Goal: Information Seeking & Learning: Learn about a topic

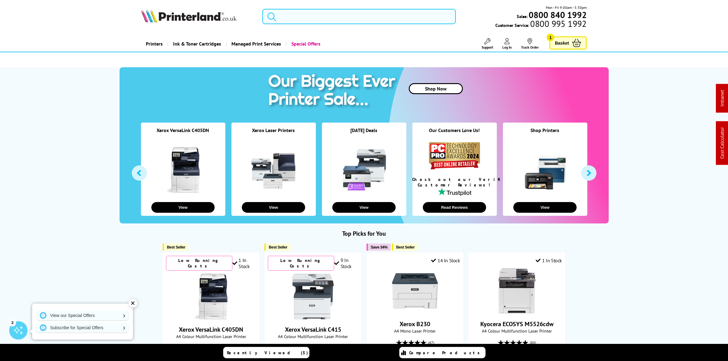
drag, startPoint x: 308, startPoint y: 11, endPoint x: 305, endPoint y: 13, distance: 3.7
click at [304, 14] on input "search" at bounding box center [358, 16] width 193 height 15
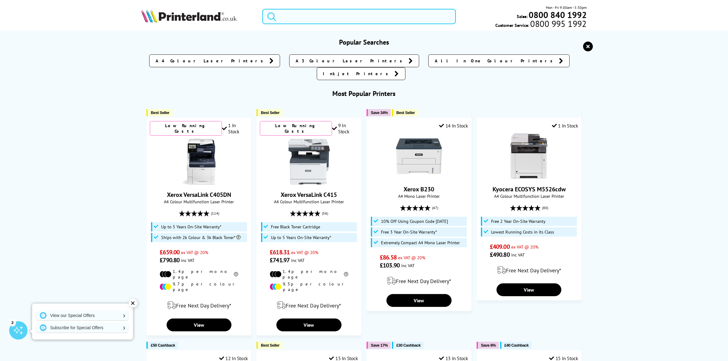
paste input "1102YK3NL0"
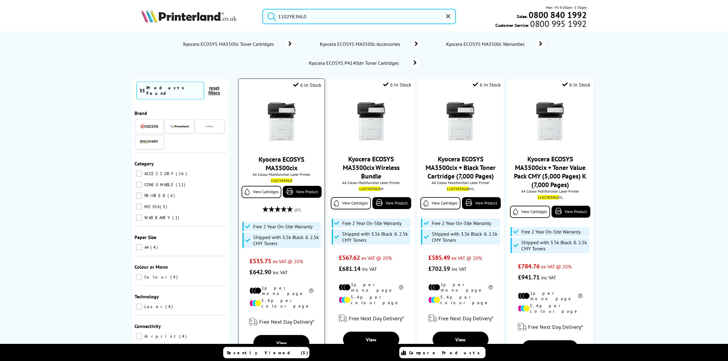
type input "1102YK3NL0"
click at [285, 115] on img at bounding box center [282, 122] width 46 height 46
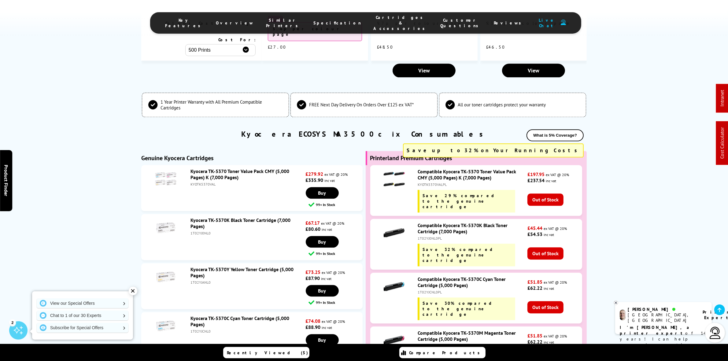
scroll to position [1758, 0]
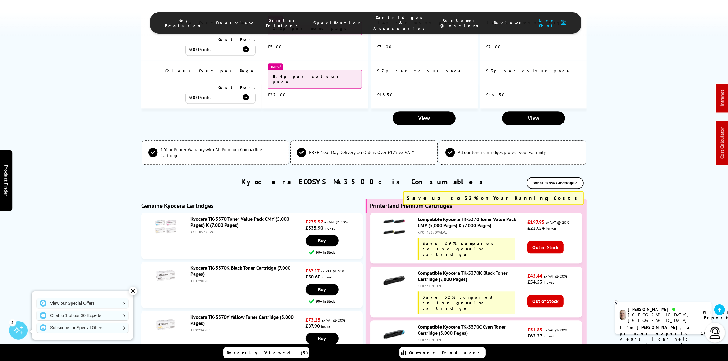
click at [202, 230] on div "KYOTK5370VAL" at bounding box center [247, 232] width 114 height 5
copy div "KYOTK5370VAL"
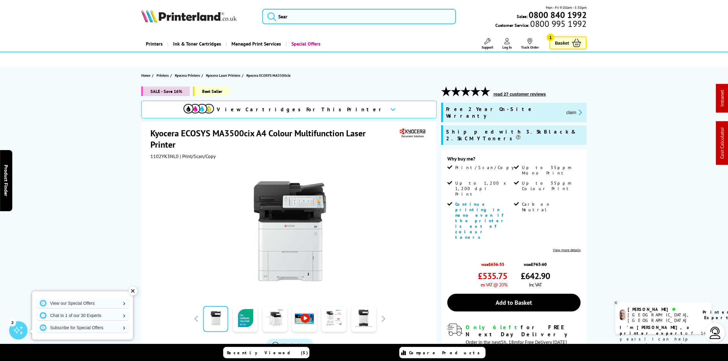
scroll to position [306, 0]
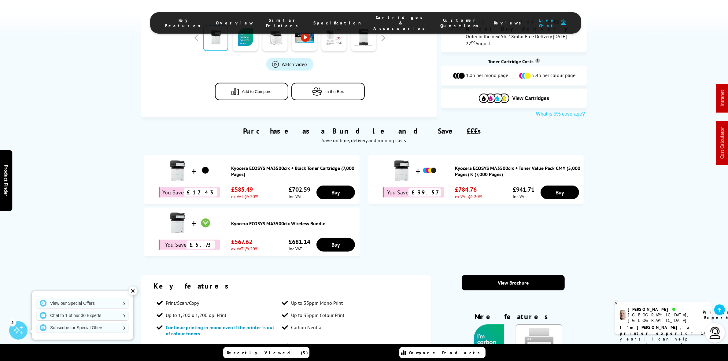
click at [486, 165] on link "Kyocera ECOSYS MA3500cix + Toner Value Pack CMY (5,000 Pages) K (7,000 Pages)" at bounding box center [518, 171] width 126 height 12
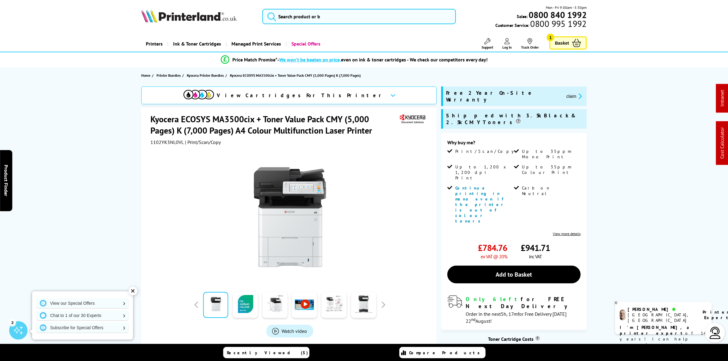
click at [175, 142] on span "1102YK3NL0VL" at bounding box center [166, 142] width 33 height 6
copy span "1102YK3NL0VL"
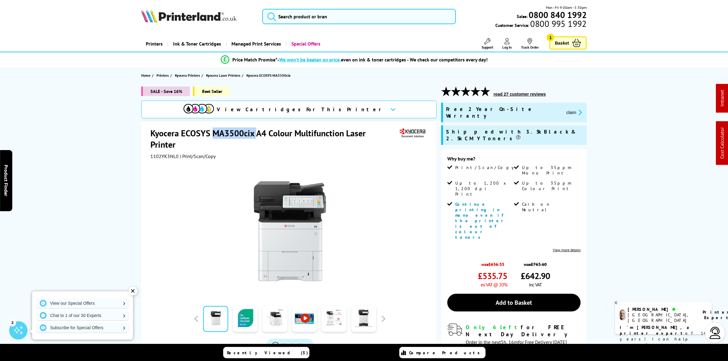
drag, startPoint x: 255, startPoint y: 131, endPoint x: 213, endPoint y: 127, distance: 42.1
click at [214, 128] on h1 "Kyocera ECOSYS MA3500cix A4 Colour Multifunction Laser Printer" at bounding box center [274, 138] width 248 height 23
copy h1 "MA3500cix"
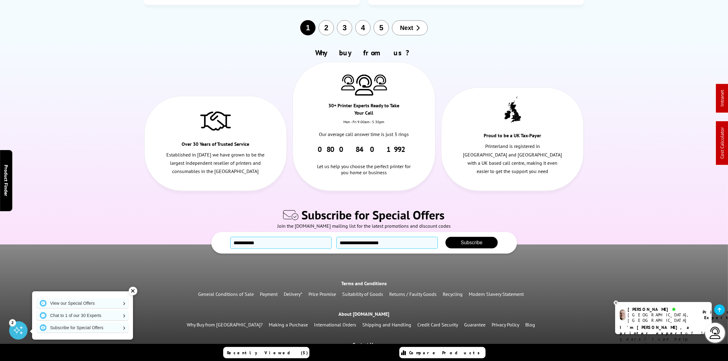
scroll to position [3771, 0]
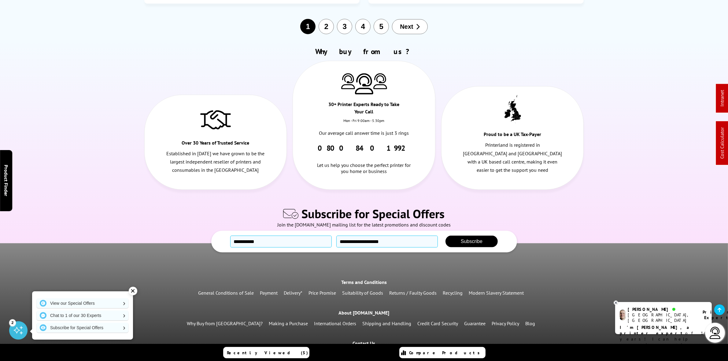
click at [455, 290] on link "Recycling" at bounding box center [453, 293] width 20 height 6
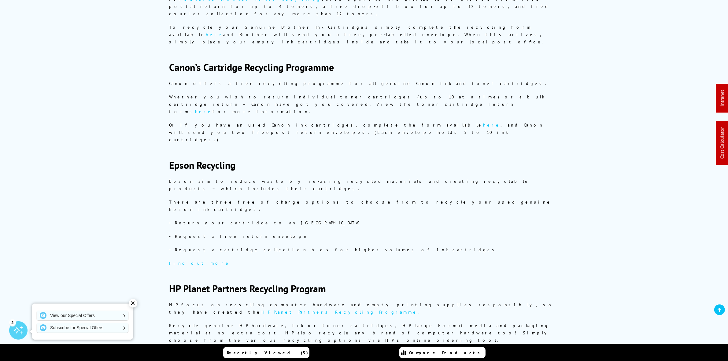
scroll to position [382, 0]
drag, startPoint x: 288, startPoint y: 257, endPoint x: 170, endPoint y: 205, distance: 128.8
copy div "Kyocera’s Toner Take-Back Service Kyocera have two toner take-back services whi…"
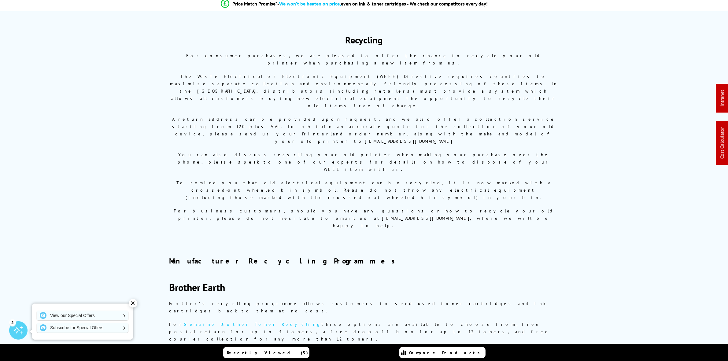
scroll to position [0, 0]
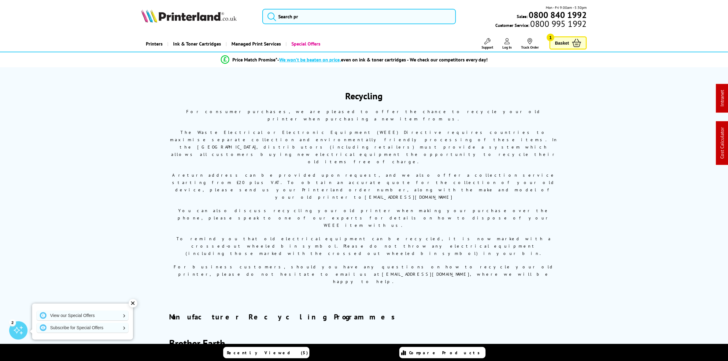
click at [185, 11] on img at bounding box center [188, 15] width 95 height 13
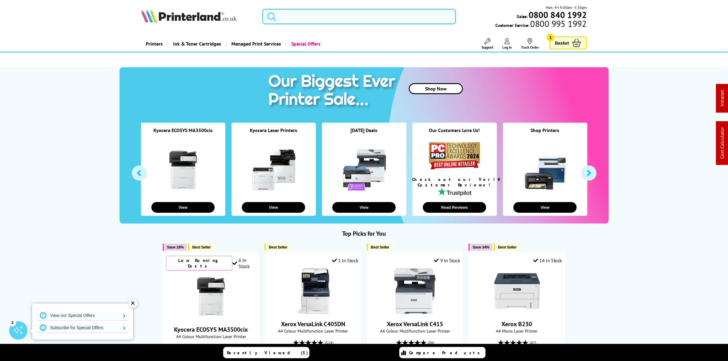
click at [297, 20] on input "search" at bounding box center [358, 16] width 193 height 15
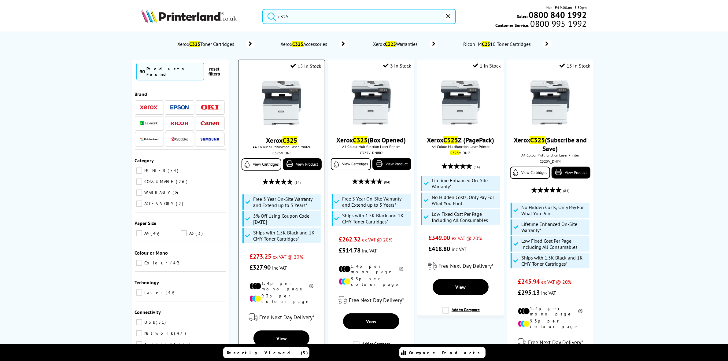
type input "c325"
click at [289, 106] on img at bounding box center [282, 103] width 46 height 46
